Goal: Task Accomplishment & Management: Use online tool/utility

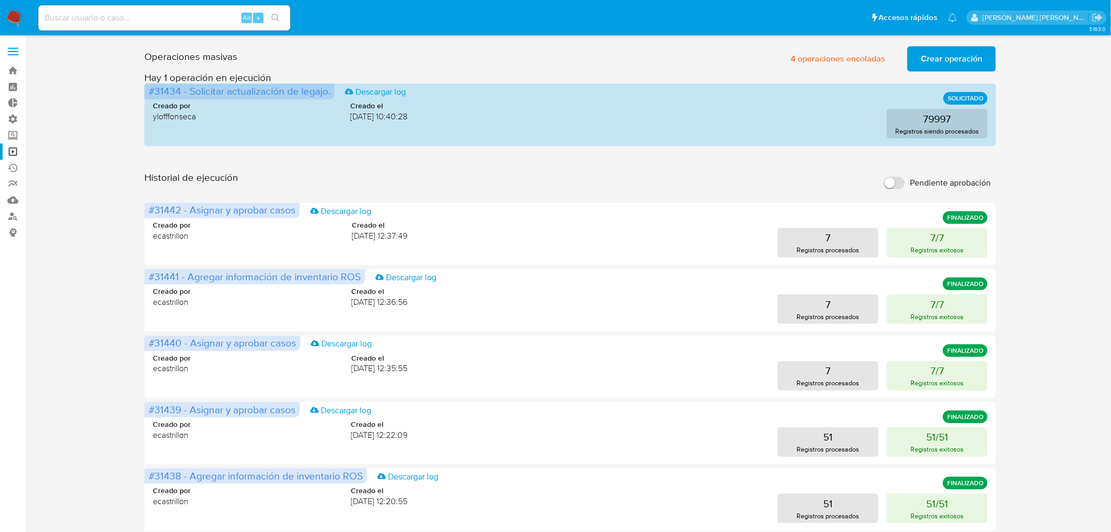
click at [951, 55] on span "Crear operación" at bounding box center [951, 58] width 61 height 23
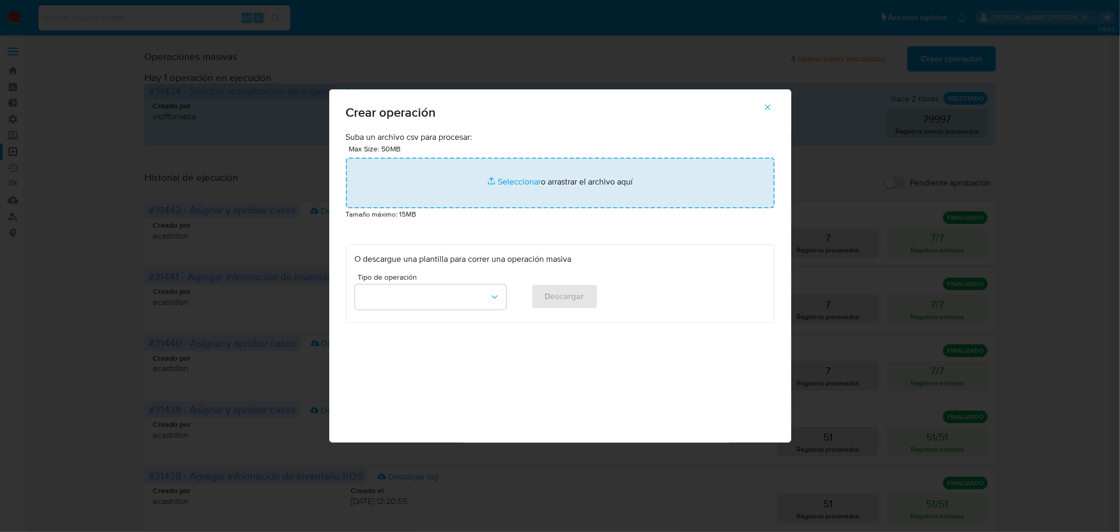
click at [507, 182] on input "file" at bounding box center [560, 183] width 429 height 50
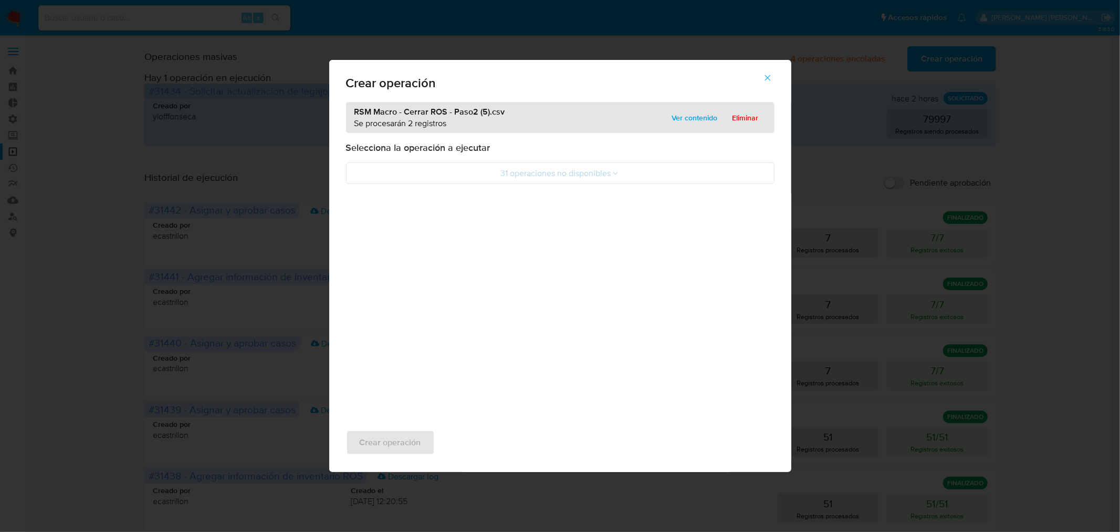
click at [685, 114] on span "Ver contenido" at bounding box center [695, 117] width 46 height 15
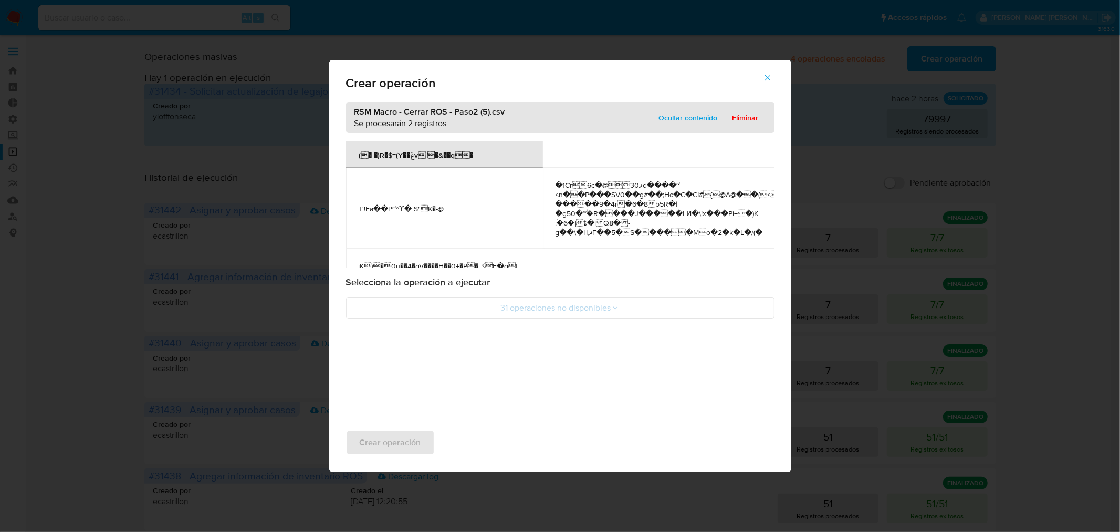
drag, startPoint x: 401, startPoint y: 212, endPoint x: 412, endPoint y: 213, distance: 10.6
click at [402, 213] on span "T'!Ea��P~^  ϒ� S"K�-@" at bounding box center [445, 208] width 172 height 9
click at [569, 294] on div "Selecciona la operación a ejecutar 31 operaciones no disponibles" at bounding box center [560, 297] width 429 height 43
drag, startPoint x: 752, startPoint y: 110, endPoint x: 748, endPoint y: 114, distance: 5.6
click at [751, 112] on span "Eliminar" at bounding box center [746, 117] width 26 height 15
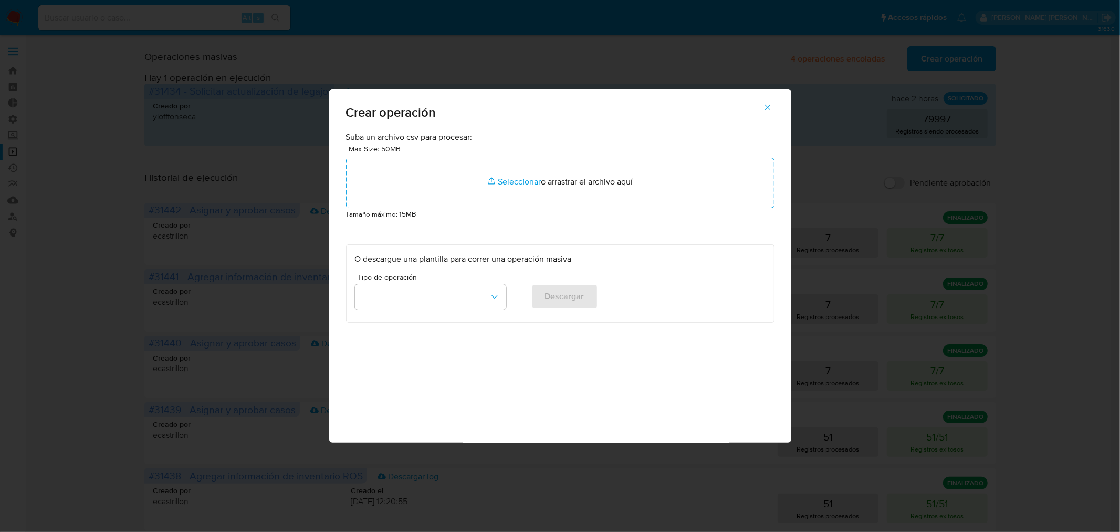
click at [762, 108] on button "button" at bounding box center [767, 107] width 37 height 25
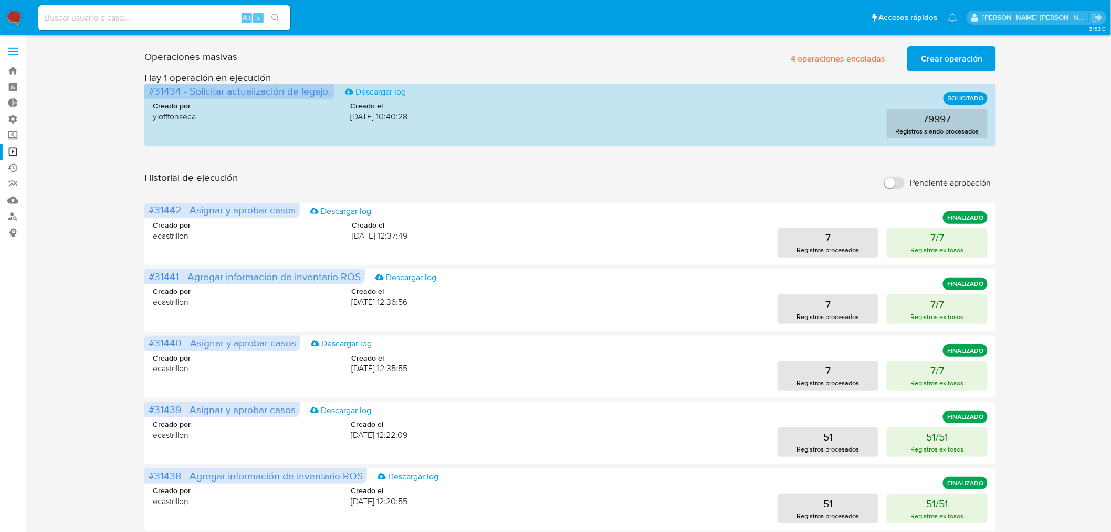
click at [951, 54] on span "Crear operación" at bounding box center [951, 58] width 61 height 23
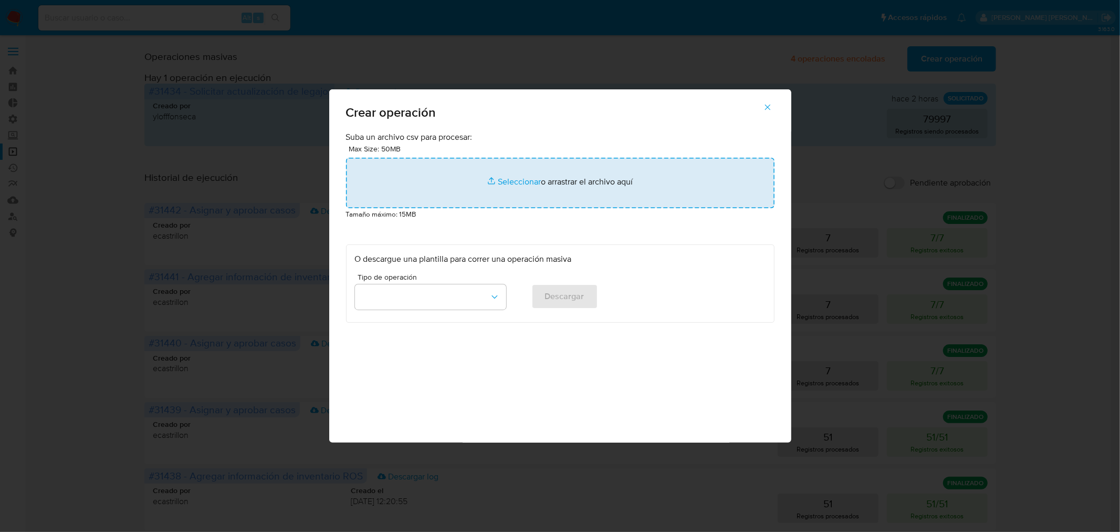
click at [564, 178] on input "file" at bounding box center [560, 183] width 429 height 50
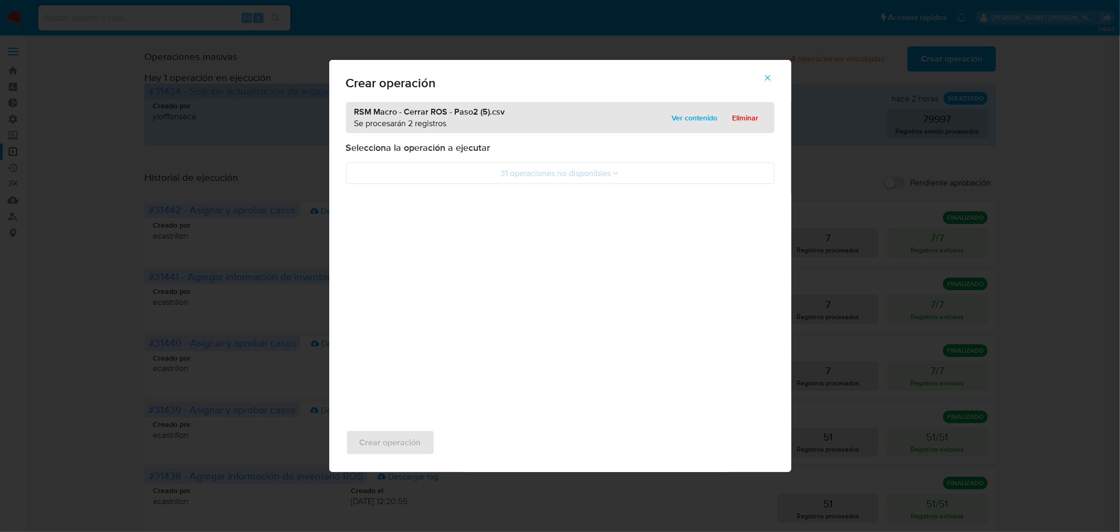
click at [511, 177] on button "31 operaciones no disponibles" at bounding box center [560, 173] width 429 height 22
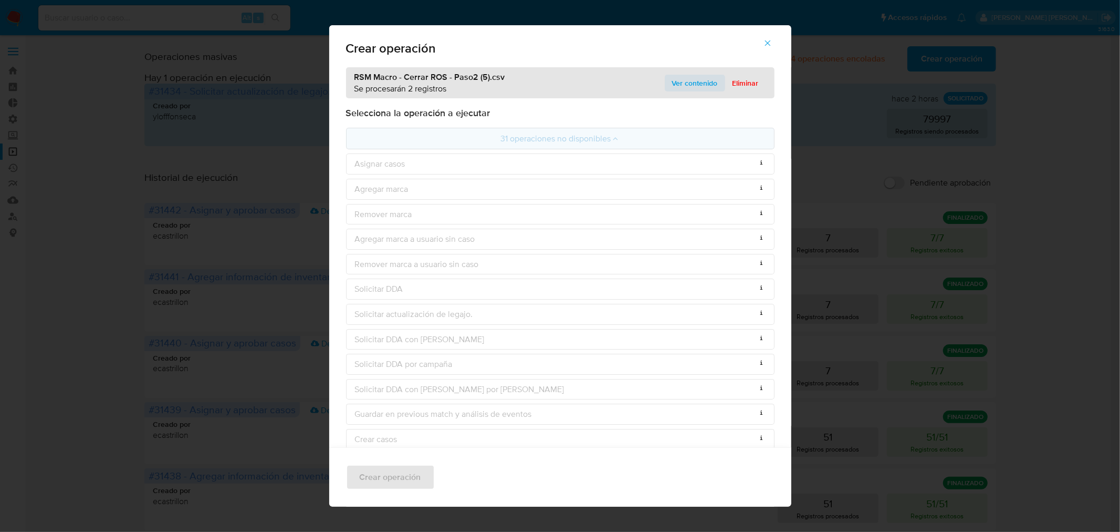
click at [701, 81] on span "Ver contenido" at bounding box center [695, 83] width 46 height 15
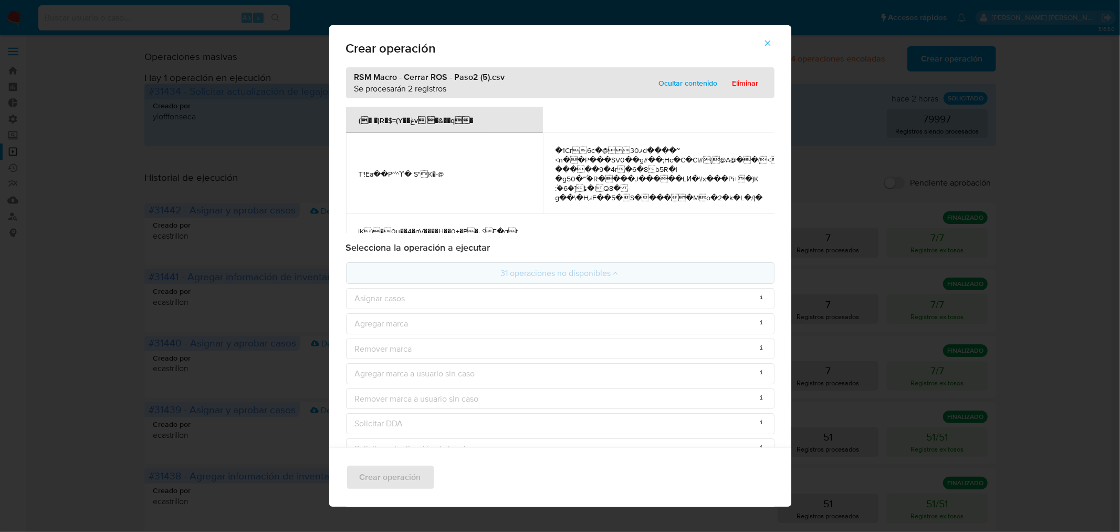
drag, startPoint x: 774, startPoint y: 43, endPoint x: 723, endPoint y: 375, distance: 335.8
click at [773, 43] on icon "button" at bounding box center [767, 42] width 9 height 9
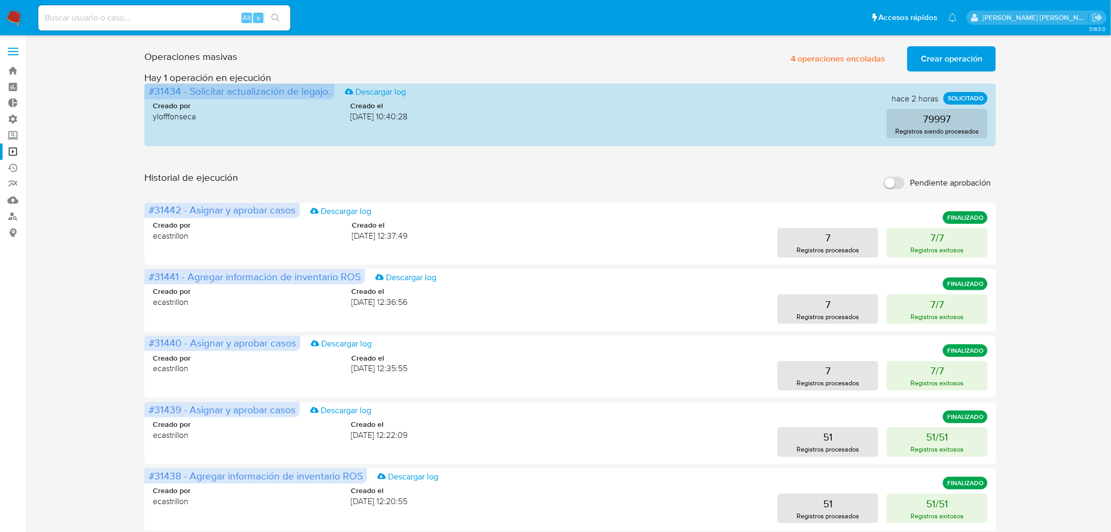
click at [939, 44] on div "Operaciones masivas 4 operaciones encoladas Crear operación Sólo puede haber ha…" at bounding box center [570, 56] width 852 height 29
click at [946, 54] on span "Crear operación" at bounding box center [951, 58] width 61 height 23
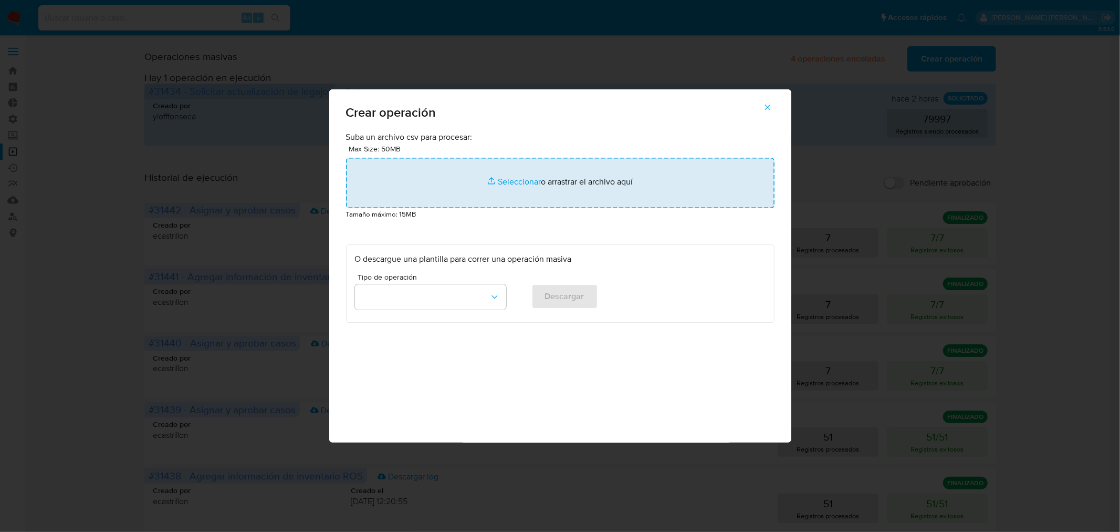
click at [471, 169] on input "file" at bounding box center [560, 183] width 429 height 50
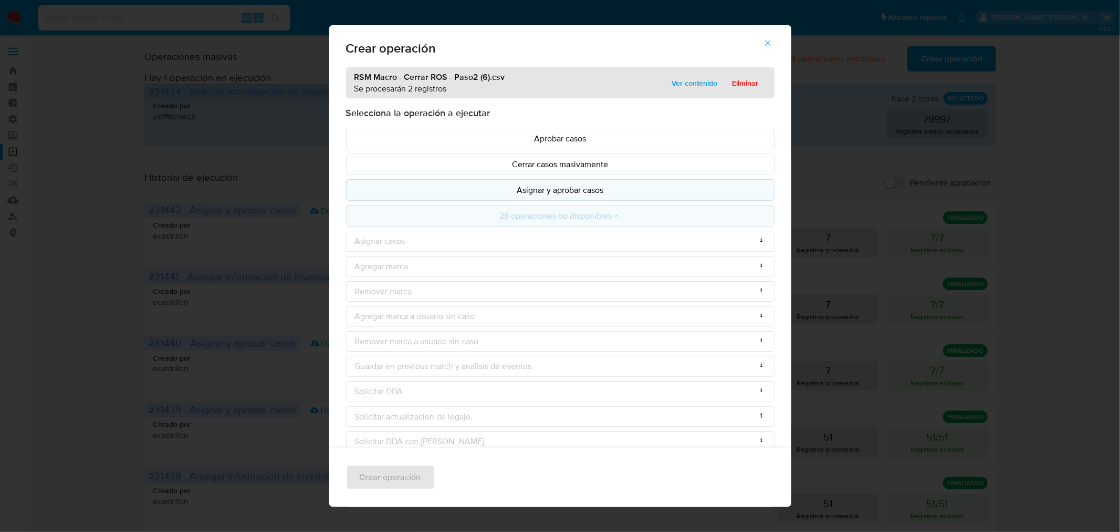
click at [516, 195] on p "Asignar y aprobar casos" at bounding box center [560, 190] width 411 height 12
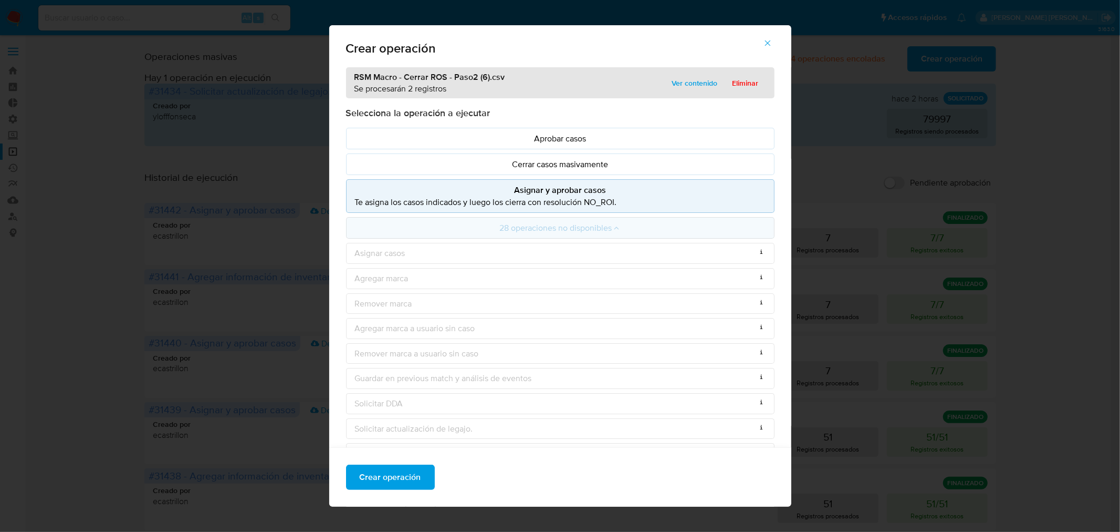
click at [397, 490] on div "Crear operación" at bounding box center [560, 476] width 462 height 59
click at [395, 480] on span "Crear operación" at bounding box center [390, 476] width 61 height 23
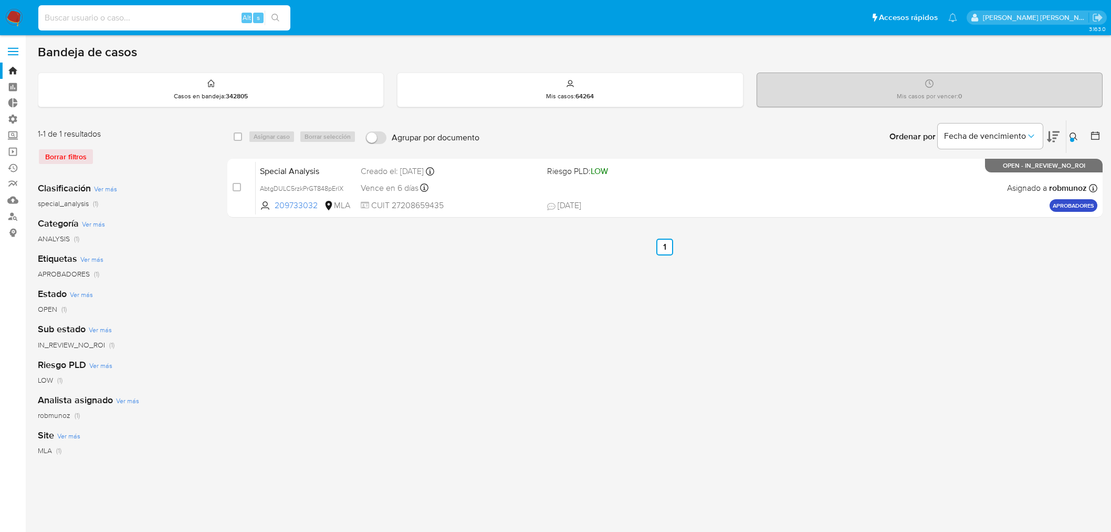
click at [153, 15] on input at bounding box center [164, 18] width 252 height 14
type input "1379981490"
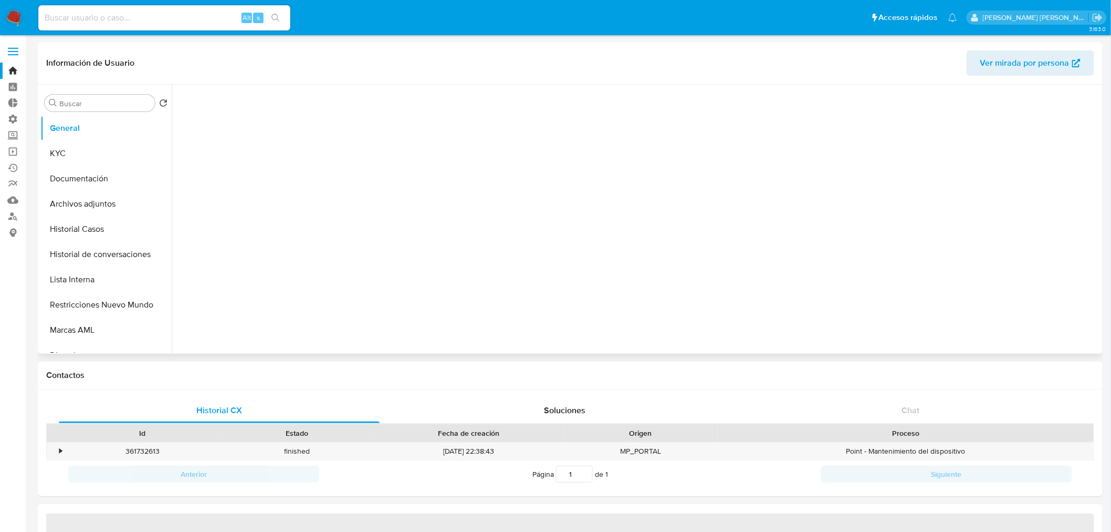
select select "10"
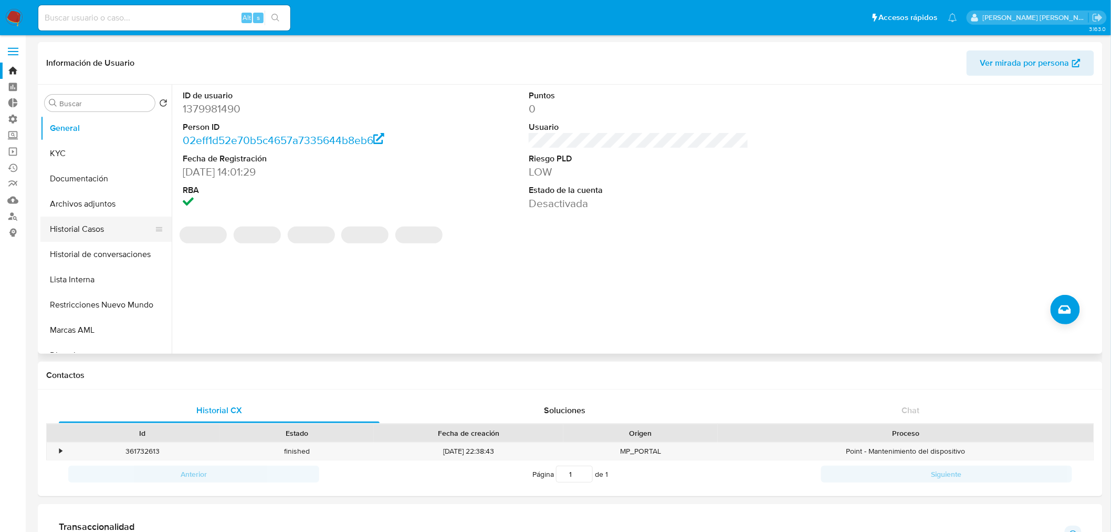
click at [102, 237] on button "Historial Casos" at bounding box center [101, 228] width 123 height 25
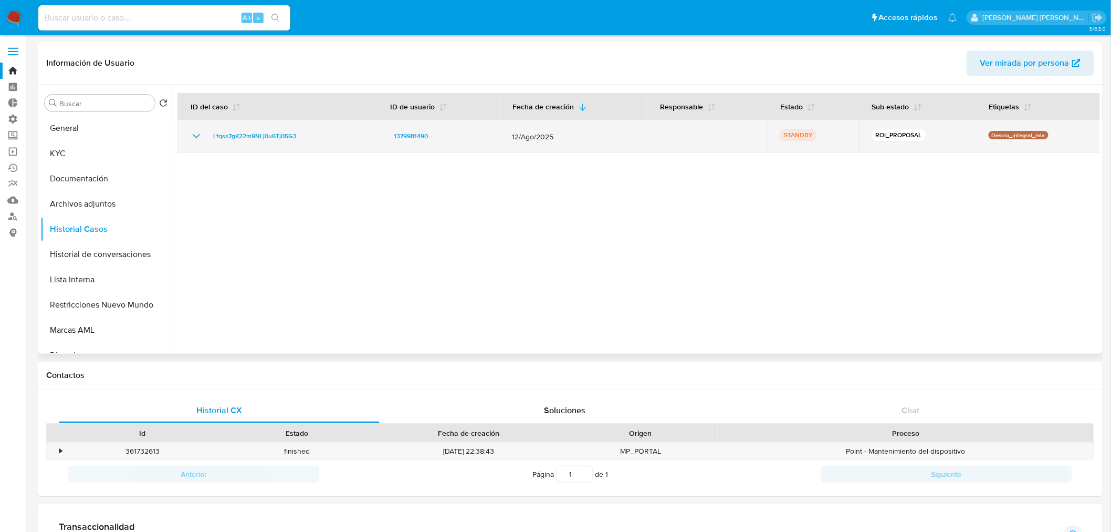
click at [195, 133] on icon "Mostrar/Ocultar" at bounding box center [196, 136] width 13 height 13
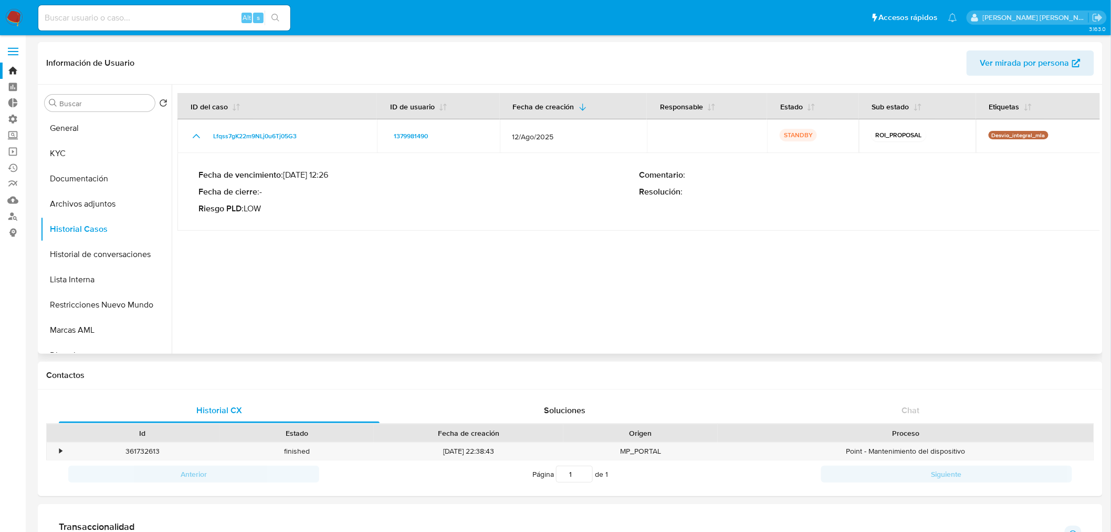
click at [629, 276] on div at bounding box center [636, 219] width 929 height 269
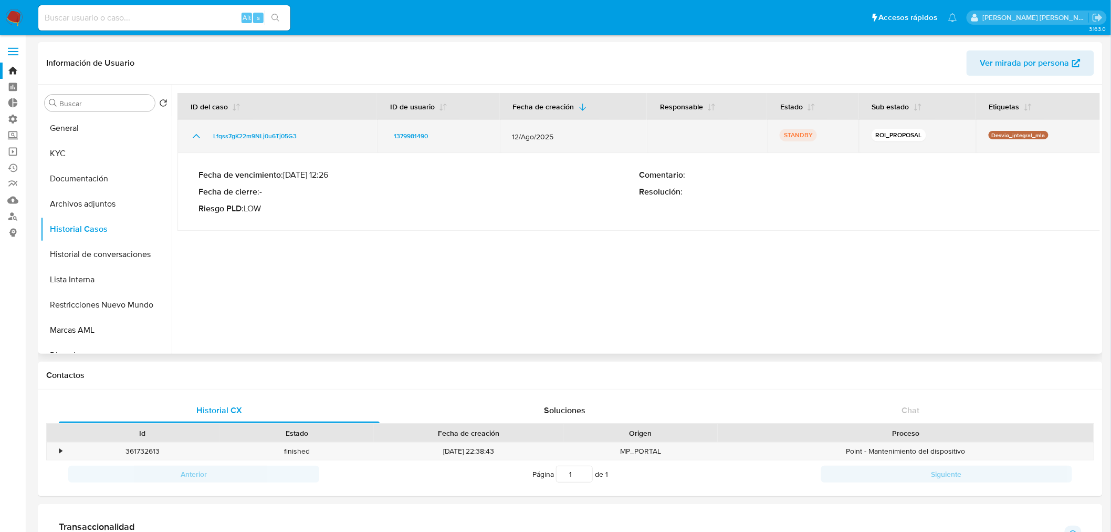
click at [196, 133] on icon "Mostrar/Ocultar" at bounding box center [196, 136] width 13 height 13
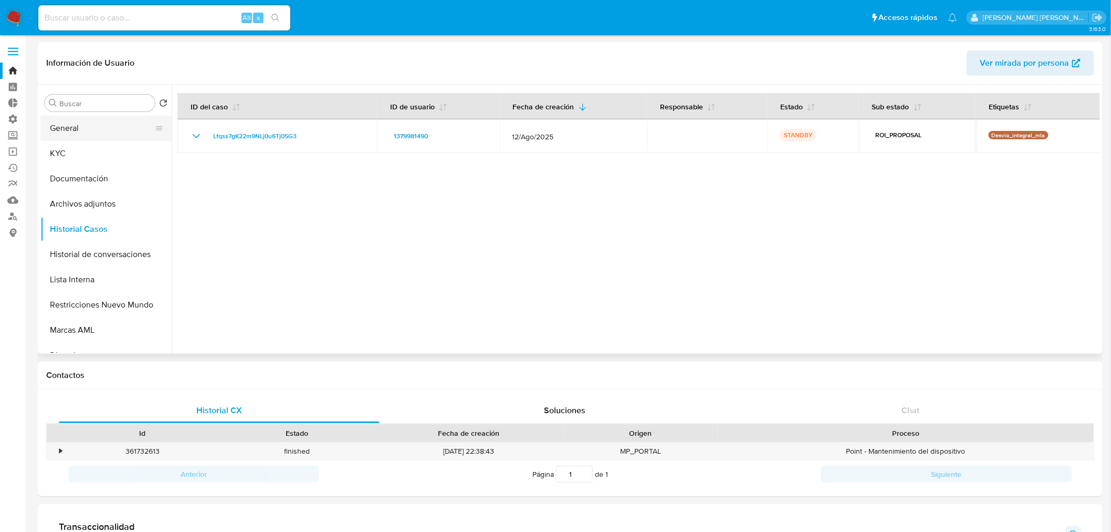
click at [107, 132] on button "General" at bounding box center [101, 128] width 123 height 25
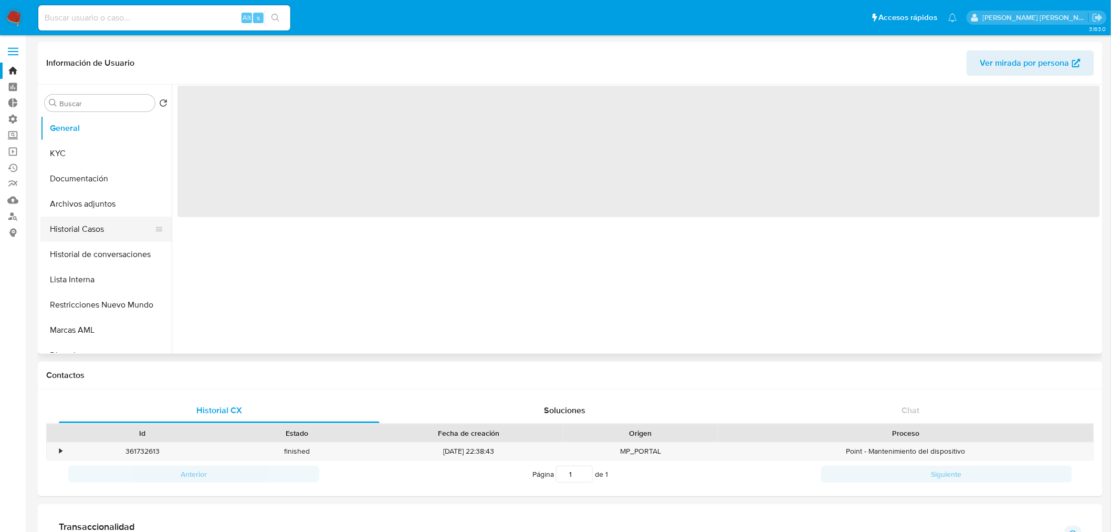
click at [98, 220] on button "Historial Casos" at bounding box center [101, 228] width 123 height 25
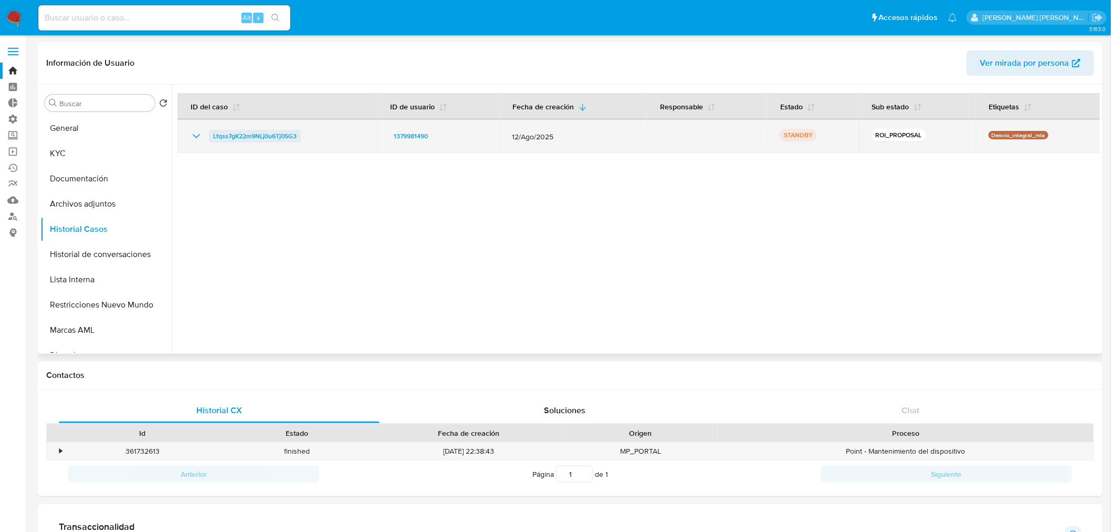
click at [288, 135] on span "Lfqss7gK22m9NLj0u6Tj05G3" at bounding box center [255, 136] width 84 height 13
click at [196, 133] on icon "Mostrar/Ocultar" at bounding box center [196, 136] width 13 height 13
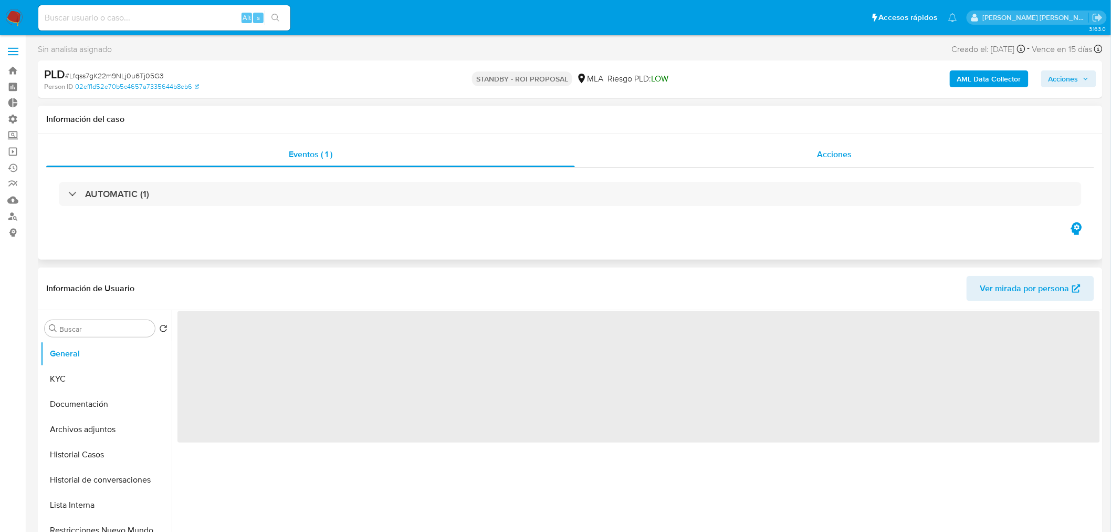
click at [848, 163] on div "Acciones" at bounding box center [835, 154] width 520 height 25
select select "10"
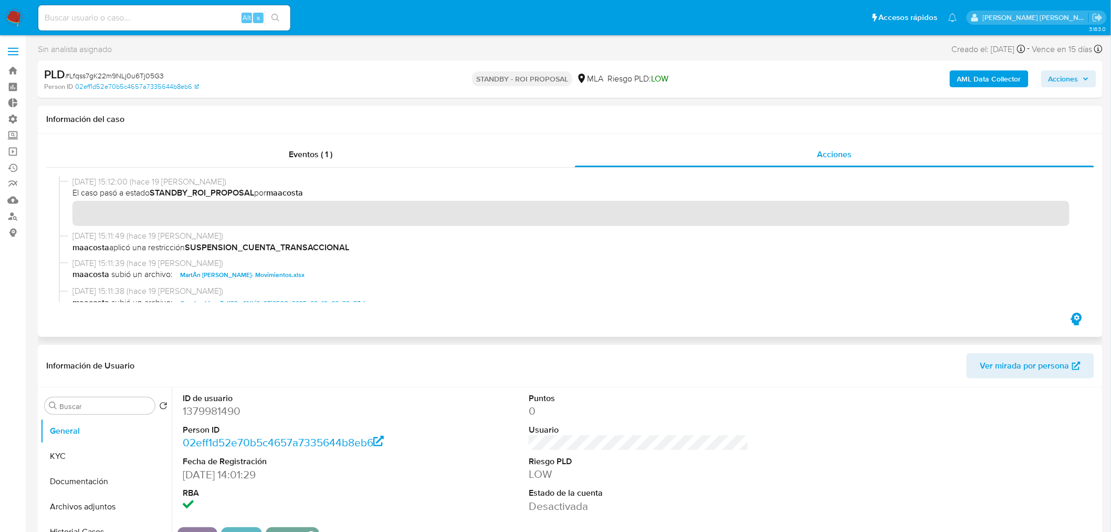
scroll to position [117, 0]
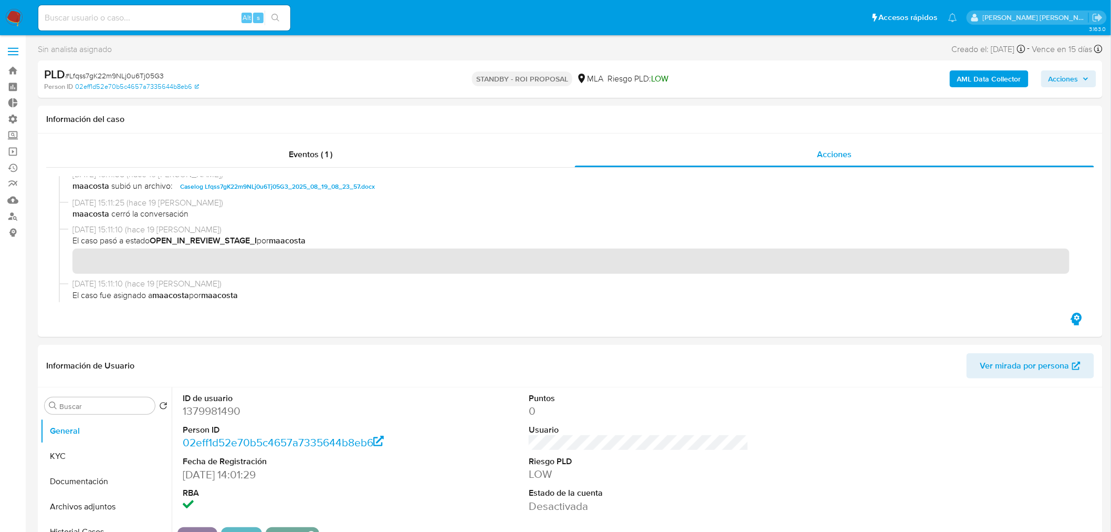
click at [149, 17] on input at bounding box center [164, 18] width 252 height 14
paste input "1038688980"
type input "1038688980"
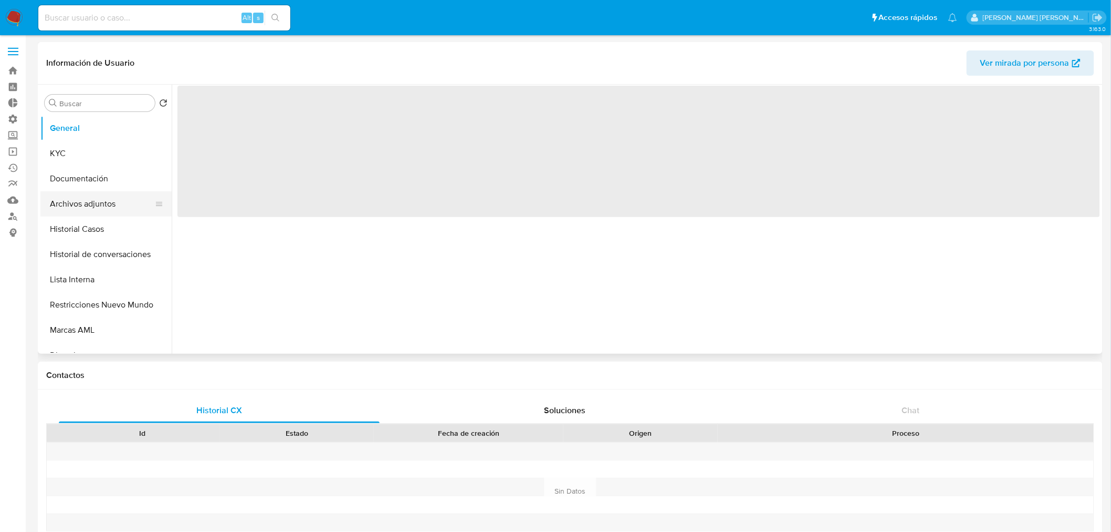
select select "10"
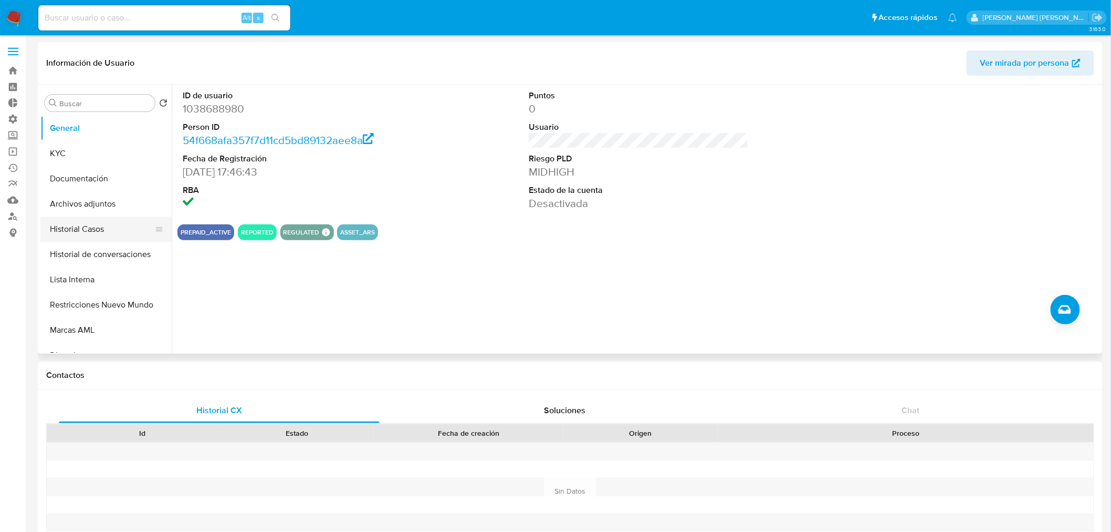
click at [109, 232] on button "Historial Casos" at bounding box center [101, 228] width 123 height 25
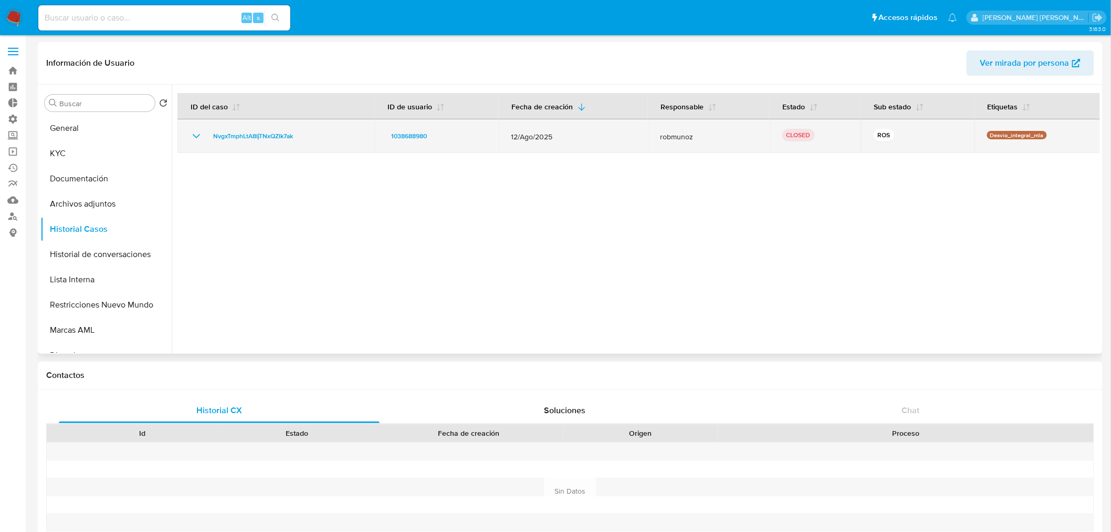
click at [196, 130] on icon "Mostrar/Ocultar" at bounding box center [196, 136] width 13 height 13
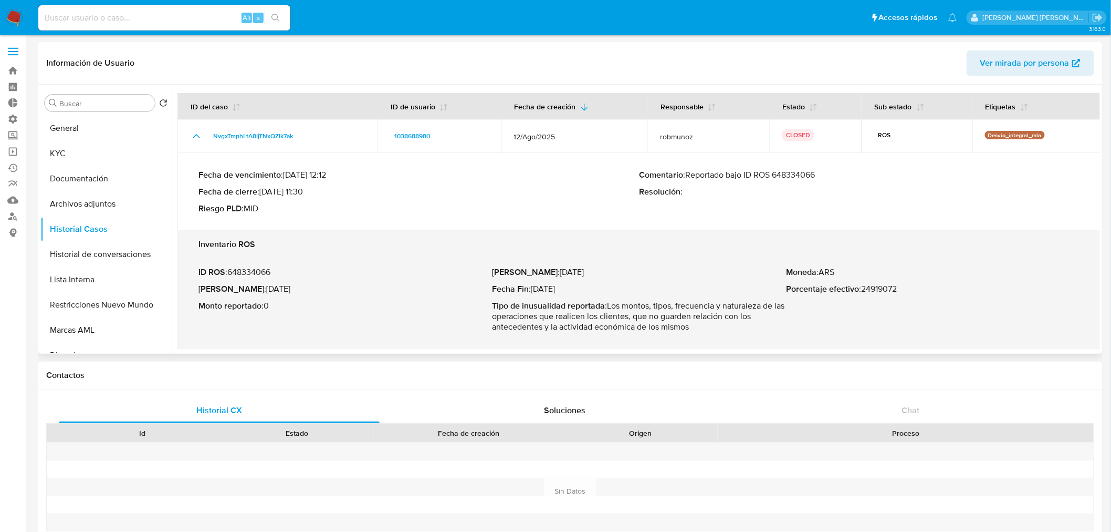
click at [254, 269] on p "ID ROS : 648334066" at bounding box center [346, 272] width 294 height 11
click at [255, 269] on p "ID ROS : 648334066" at bounding box center [346, 272] width 294 height 11
click at [155, 9] on div "Alt s" at bounding box center [164, 17] width 252 height 25
click at [158, 18] on input at bounding box center [164, 18] width 252 height 14
paste input "1045041876"
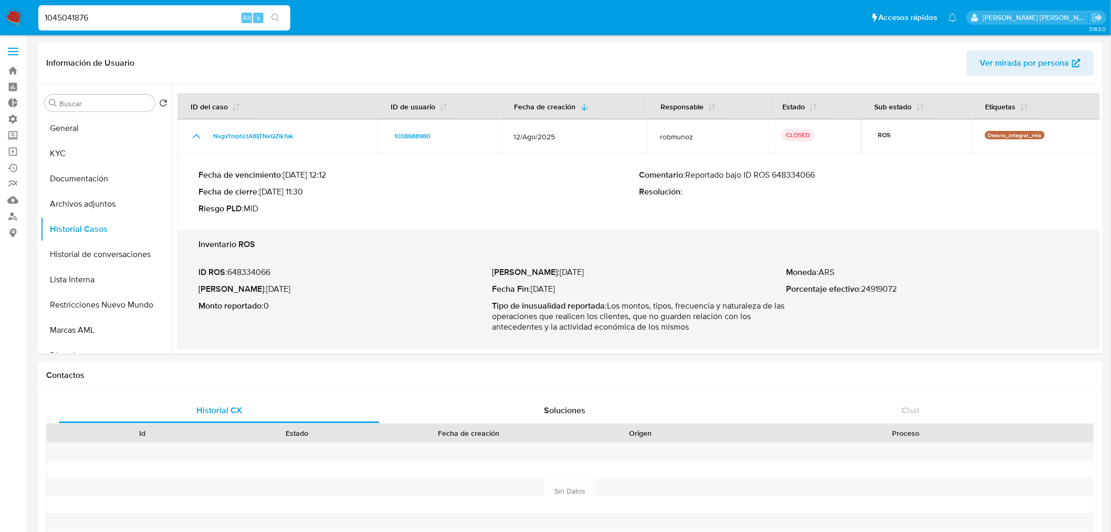
type input "1045041876"
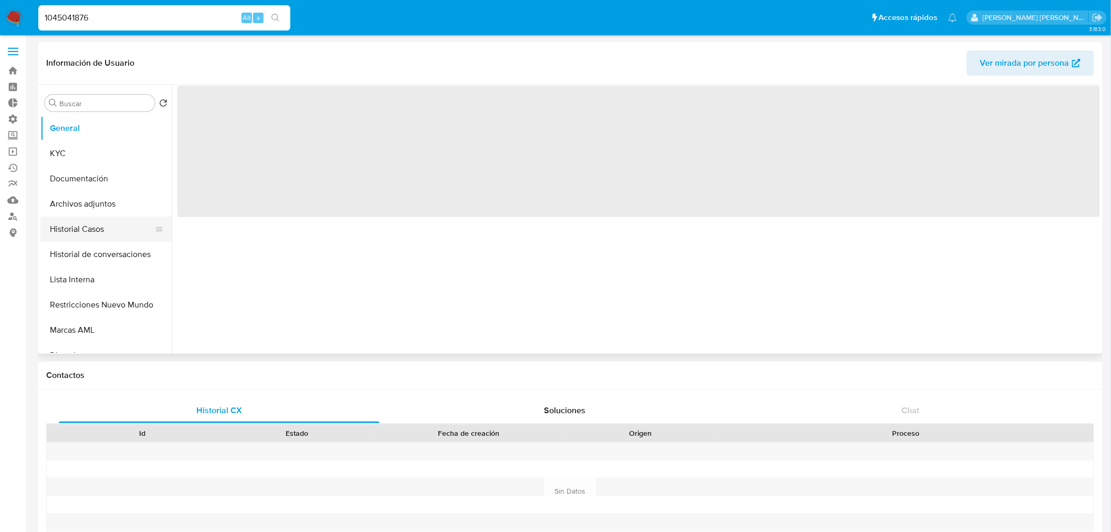
select select "10"
click at [100, 230] on button "Historial Casos" at bounding box center [101, 228] width 123 height 25
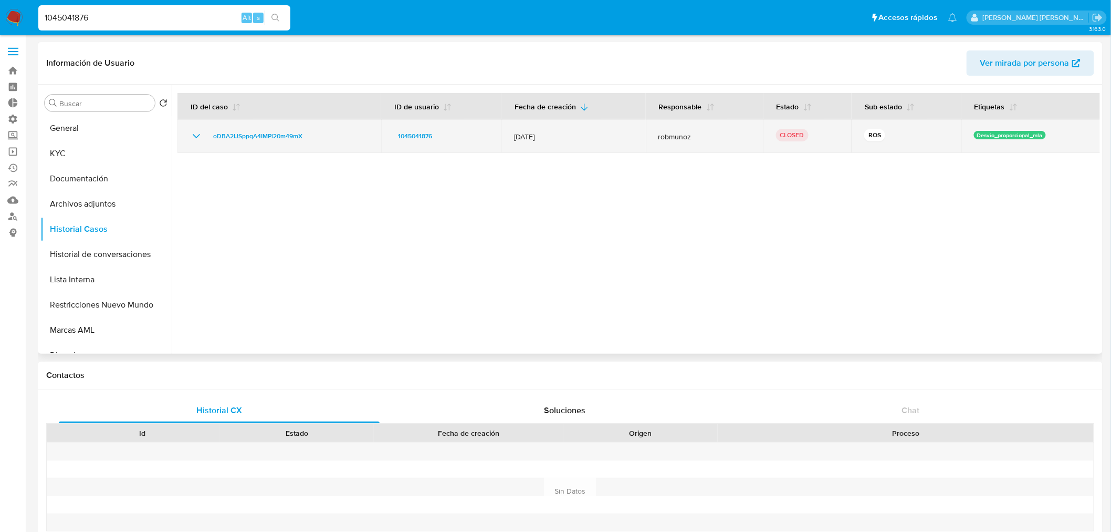
click at [196, 133] on icon "Mostrar/Ocultar" at bounding box center [196, 136] width 13 height 13
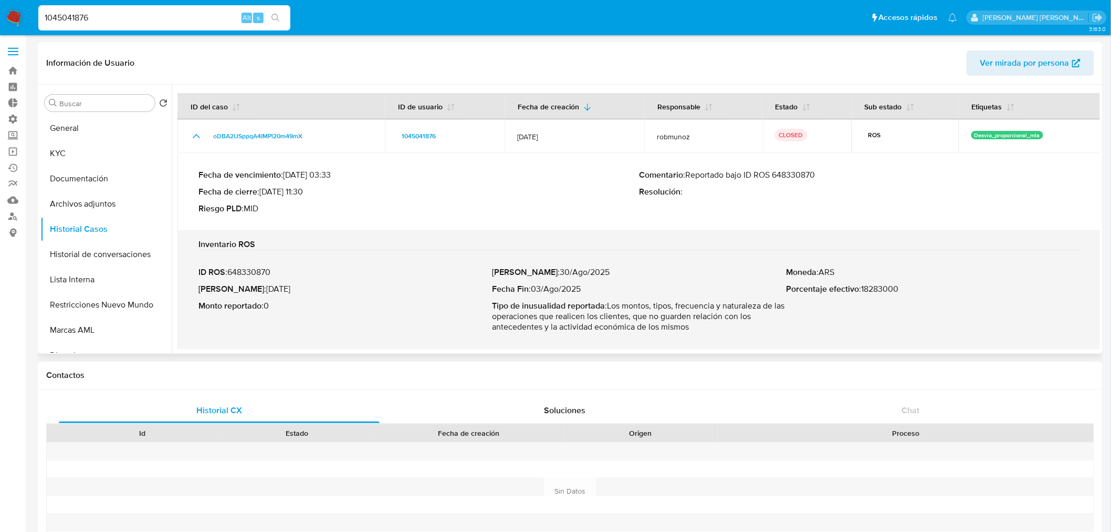
click at [590, 212] on p "Riesgo PLD : MID" at bounding box center [419, 208] width 441 height 11
click at [166, 14] on input "1045041876" at bounding box center [164, 18] width 252 height 14
click at [166, 13] on input "1045041876" at bounding box center [164, 18] width 252 height 14
paste input "121010305"
type input "1121010305"
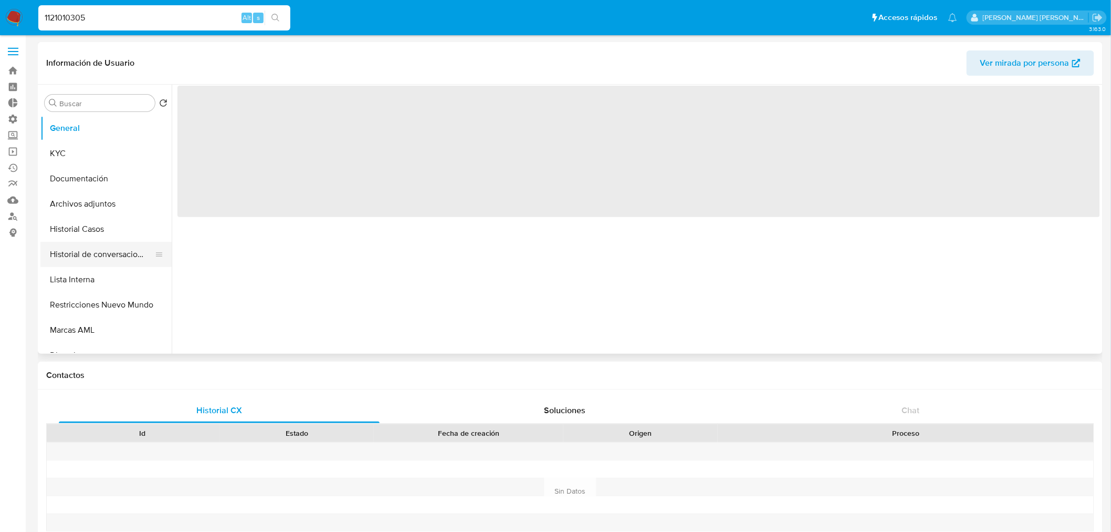
select select "10"
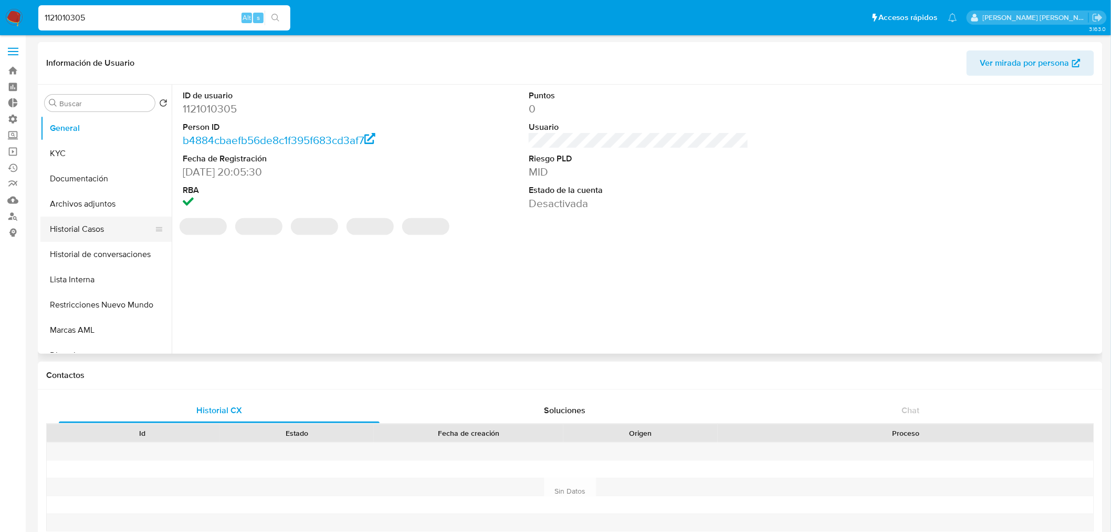
click at [93, 235] on button "Historial Casos" at bounding box center [101, 228] width 123 height 25
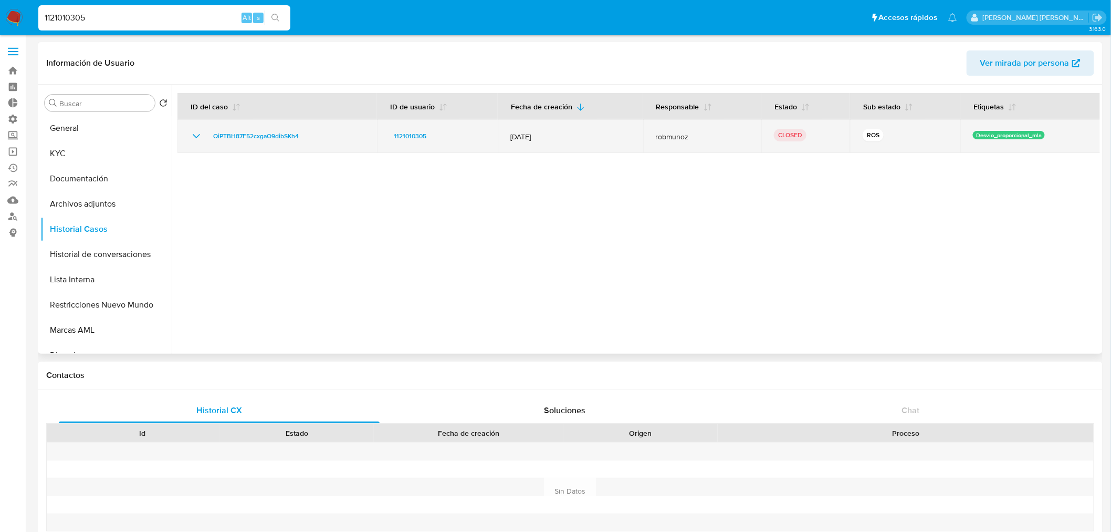
click at [192, 132] on icon "Mostrar/Ocultar" at bounding box center [196, 136] width 13 height 13
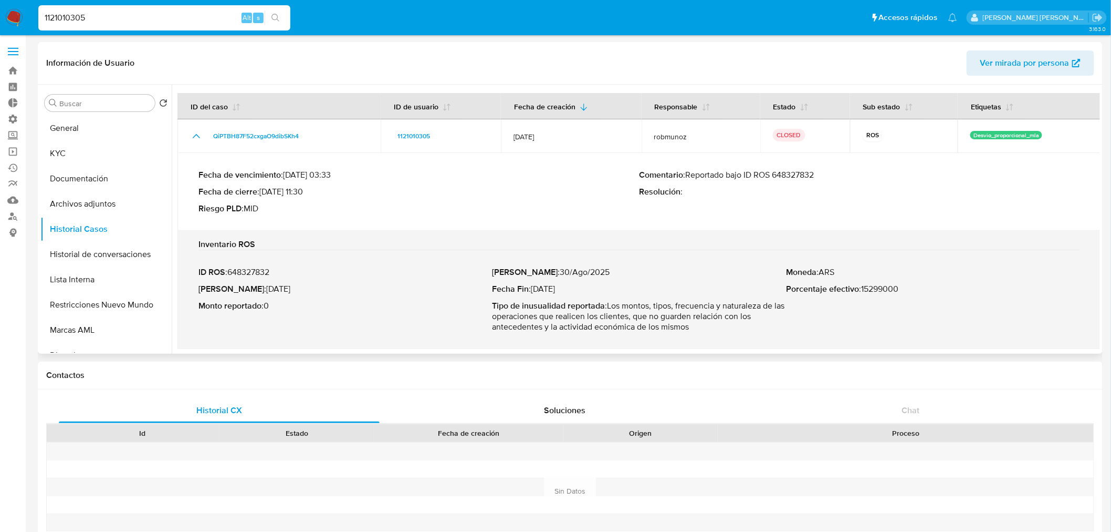
scroll to position [1, 0]
click at [166, 13] on input "1121010305" at bounding box center [164, 18] width 252 height 14
paste input "96929843"
type input "1196929843"
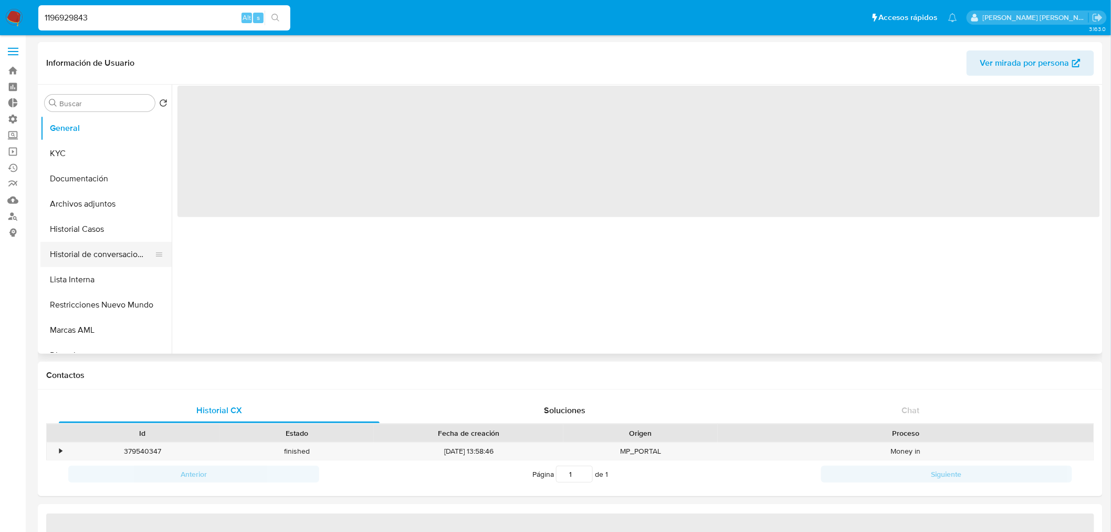
select select "10"
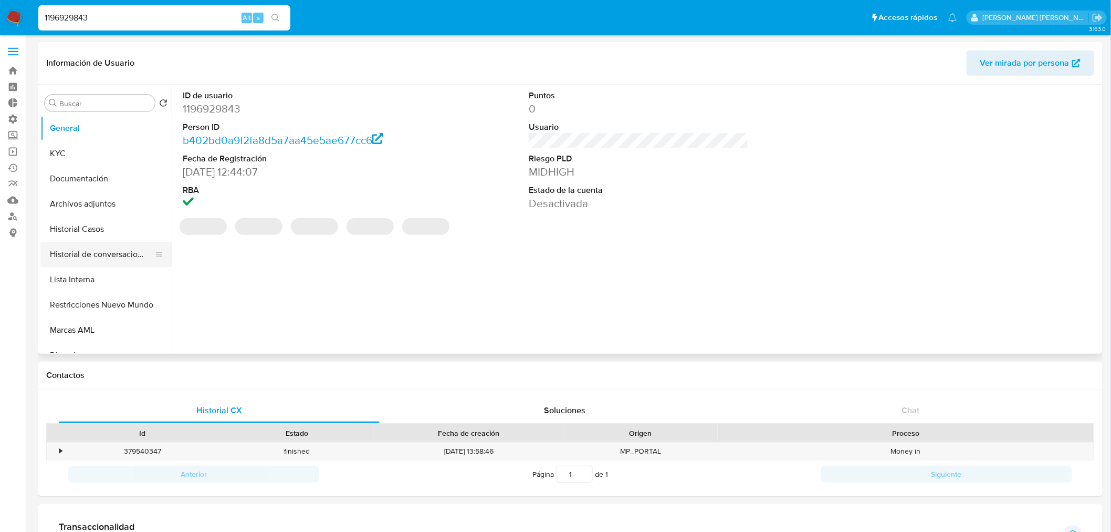
click at [77, 237] on button "Historial Casos" at bounding box center [105, 228] width 131 height 25
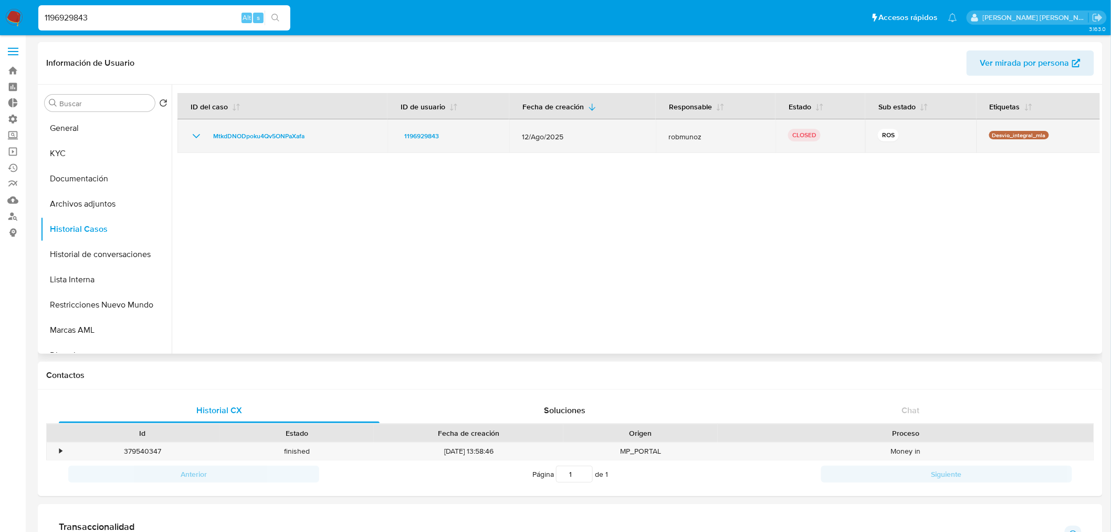
click at [192, 134] on icon "Mostrar/Ocultar" at bounding box center [196, 136] width 13 height 13
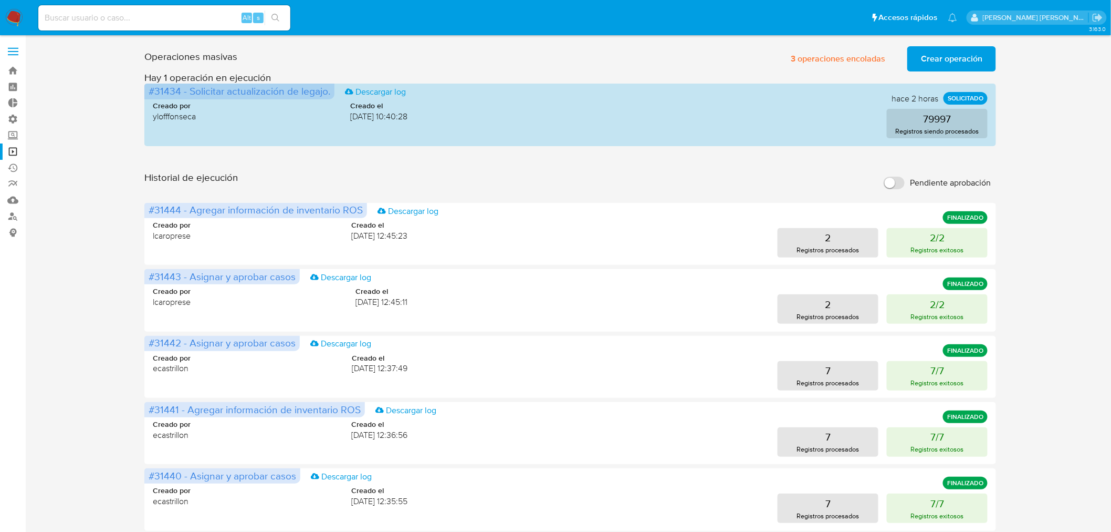
click at [930, 64] on span "Crear operación" at bounding box center [951, 58] width 61 height 23
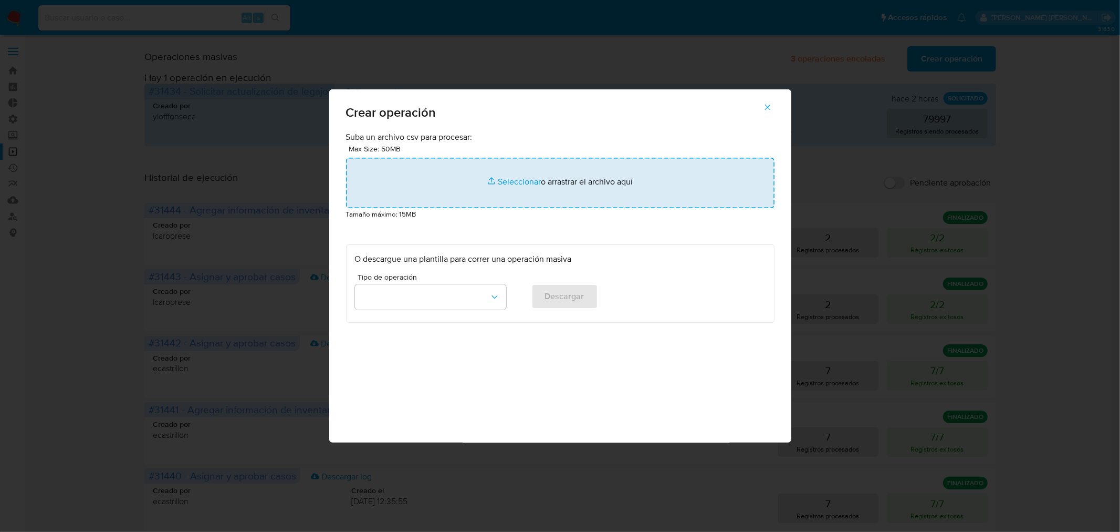
click at [513, 191] on input "file" at bounding box center [560, 183] width 429 height 50
type input "C:\fakepath\RSM Macro - Cerrar ROS - Paso3 (5).csv"
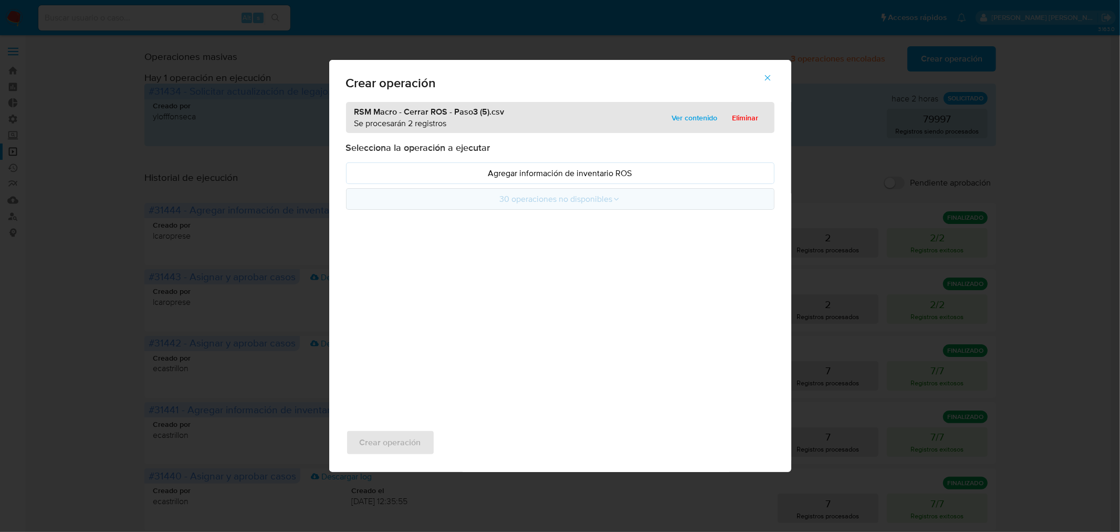
drag, startPoint x: 584, startPoint y: 174, endPoint x: 578, endPoint y: 193, distance: 20.3
click at [584, 173] on p "Agregar información de inventario ROS" at bounding box center [560, 173] width 411 height 12
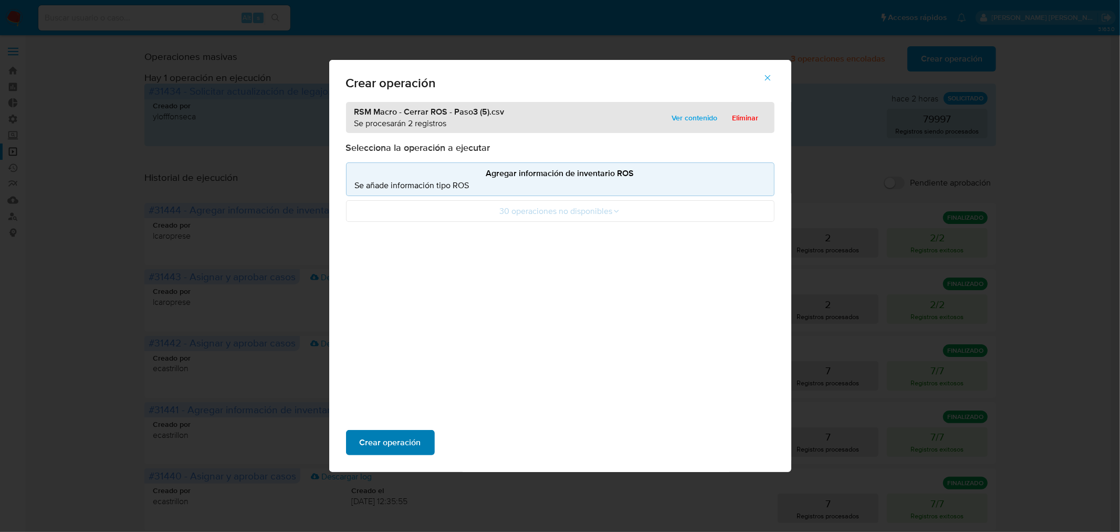
click at [418, 451] on span "Crear operación" at bounding box center [390, 442] width 61 height 23
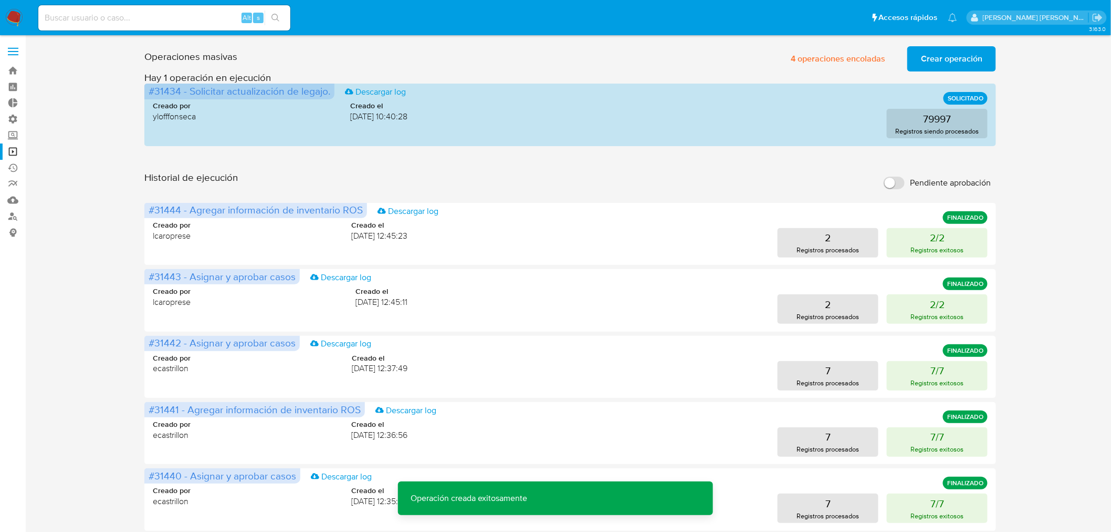
click at [970, 64] on span "Crear operación" at bounding box center [951, 58] width 61 height 23
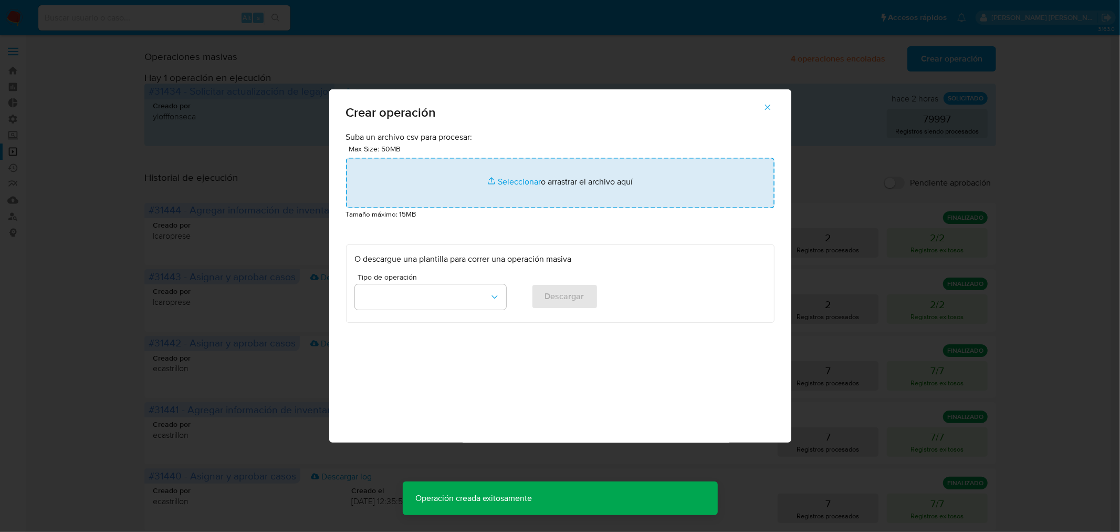
click at [672, 170] on input "file" at bounding box center [560, 183] width 429 height 50
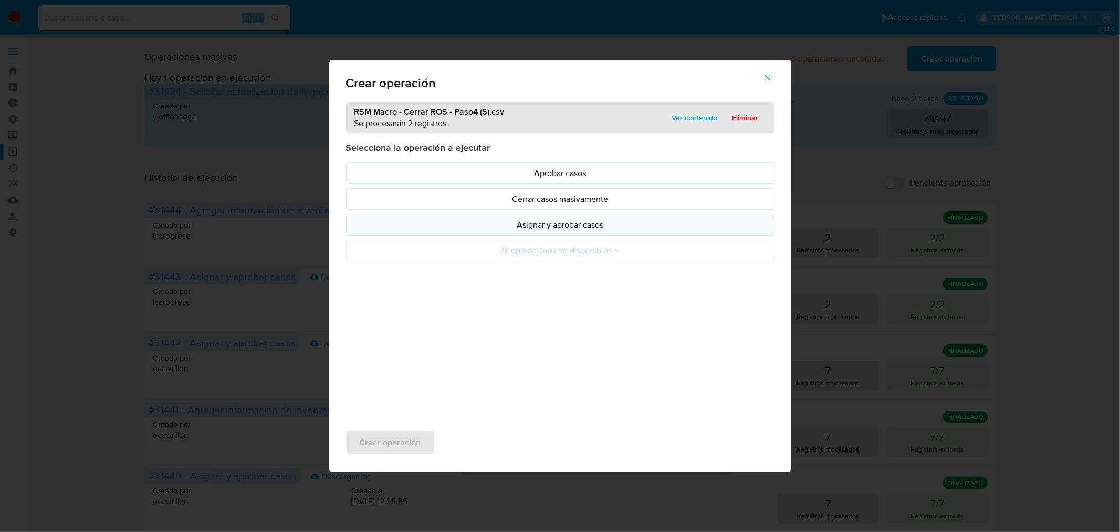
click at [565, 230] on p "Asignar y aprobar casos" at bounding box center [560, 224] width 411 height 12
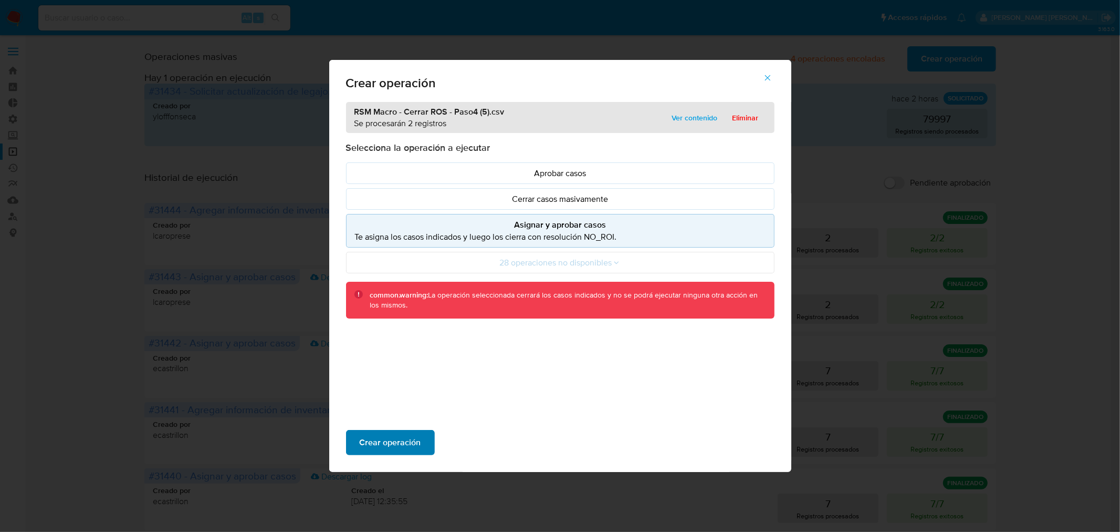
click at [416, 448] on span "Crear operación" at bounding box center [390, 442] width 61 height 23
